Goal: Information Seeking & Learning: Find specific fact

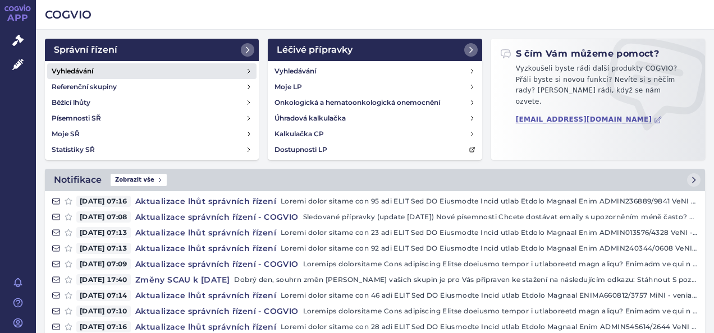
click at [134, 73] on link "Vyhledávání" at bounding box center [151, 71] width 209 height 16
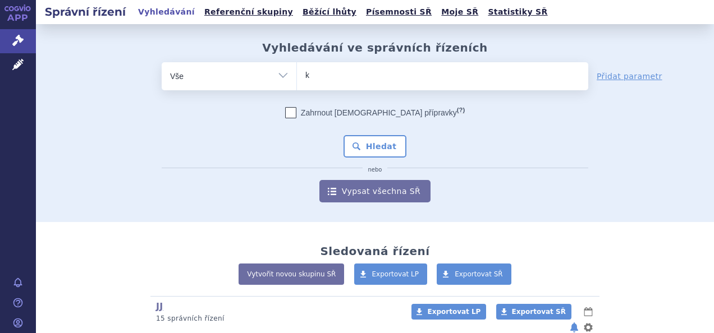
type input "ke"
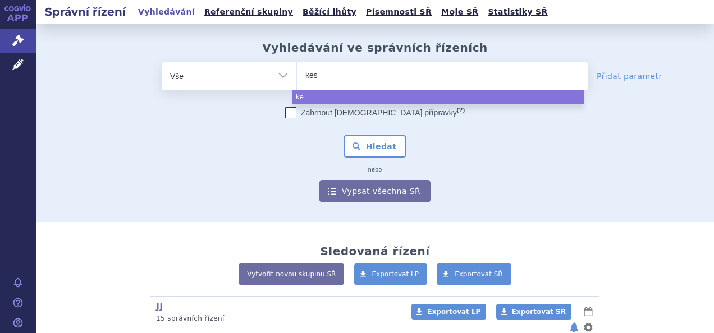
type input "kesi"
type input "kesin"
type input "kesinp"
type input "kesin"
type input "kesim"
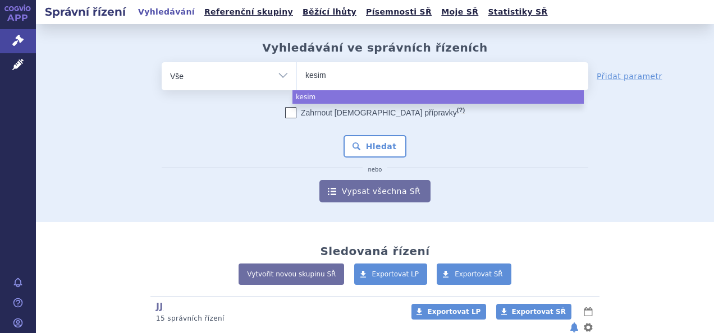
type input "kesimp"
type input "kesimpta"
select select "kesimpta"
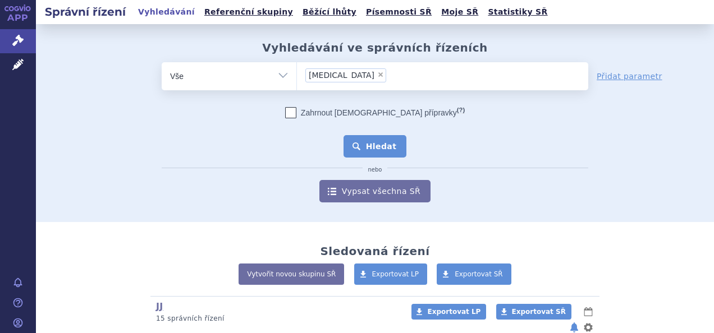
click at [376, 146] on button "Hledat" at bounding box center [374, 146] width 63 height 22
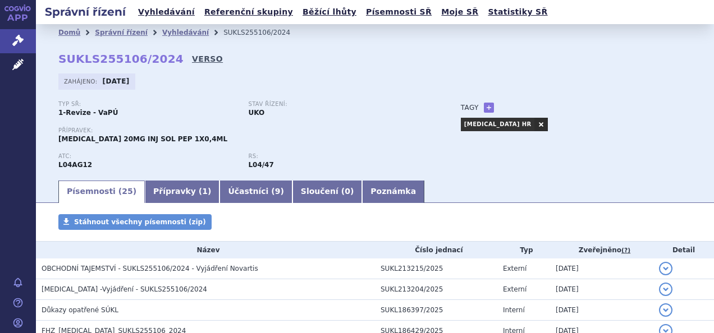
click at [192, 63] on link "VERSO" at bounding box center [207, 58] width 31 height 11
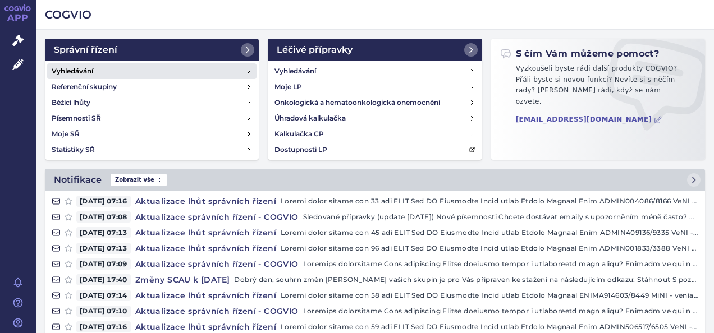
click at [146, 68] on link "Vyhledávání" at bounding box center [151, 71] width 209 height 16
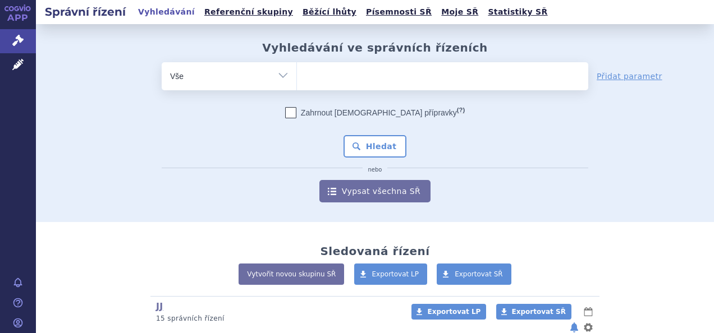
click at [350, 78] on ul at bounding box center [442, 74] width 291 height 24
click at [297, 78] on select at bounding box center [296, 76] width 1 height 28
type input "br"
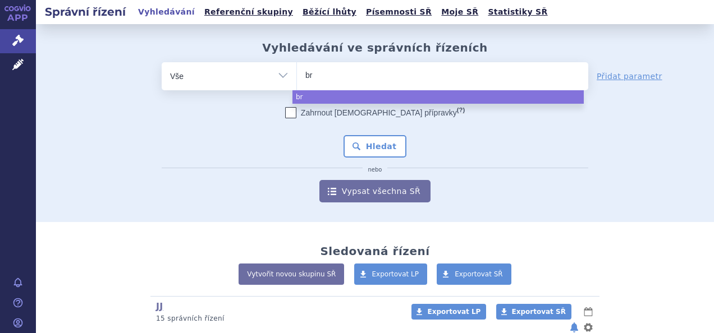
type input "bri"
type input "brium"
type input "briumv"
type input "briumvi"
select select "briumvi"
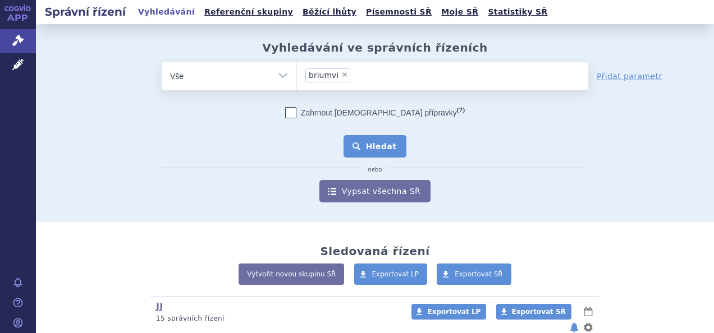
click at [370, 143] on button "Hledat" at bounding box center [374, 146] width 63 height 22
